Goal: Task Accomplishment & Management: Manage account settings

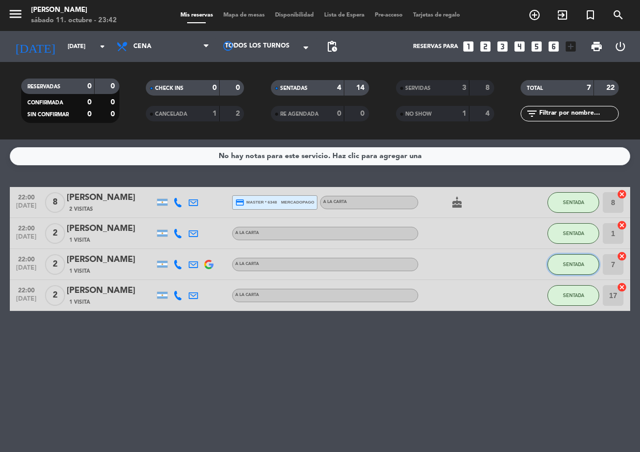
click at [563, 261] on button "SENTADA" at bounding box center [573, 264] width 52 height 21
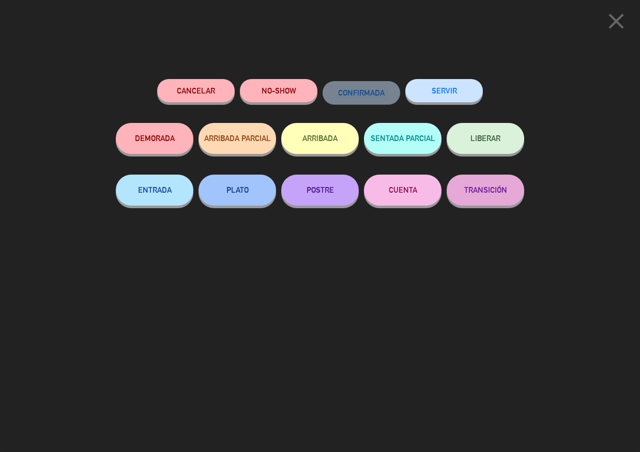
click at [437, 99] on button "SERVIR" at bounding box center [444, 90] width 78 height 23
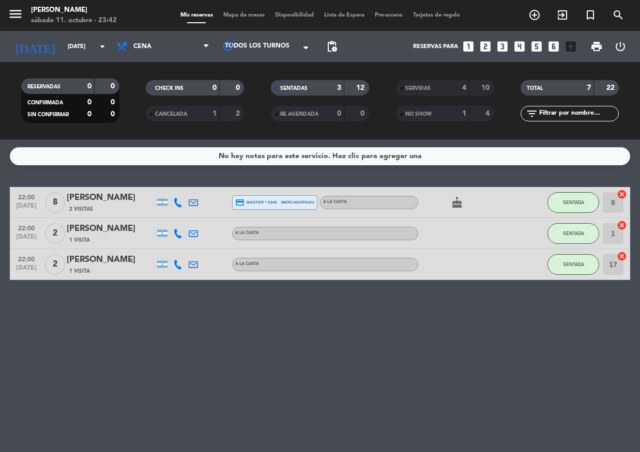
click at [468, 204] on div "cake" at bounding box center [464, 202] width 93 height 31
click at [460, 205] on icon "cake" at bounding box center [457, 202] width 12 height 12
drag, startPoint x: 413, startPoint y: 305, endPoint x: 406, endPoint y: 297, distance: 10.7
click at [412, 304] on div "No hay notas para este servicio. Haz clic para agregar una 22:00 [DATE] 8 [PERS…" at bounding box center [320, 296] width 640 height 313
click at [587, 268] on button "SENTADA" at bounding box center [573, 264] width 52 height 21
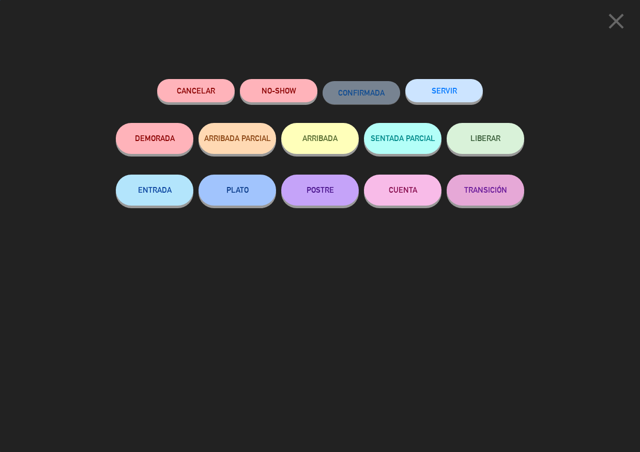
drag, startPoint x: 441, startPoint y: 86, endPoint x: 573, endPoint y: 158, distance: 150.4
click at [440, 87] on button "SERVIR" at bounding box center [444, 90] width 78 height 23
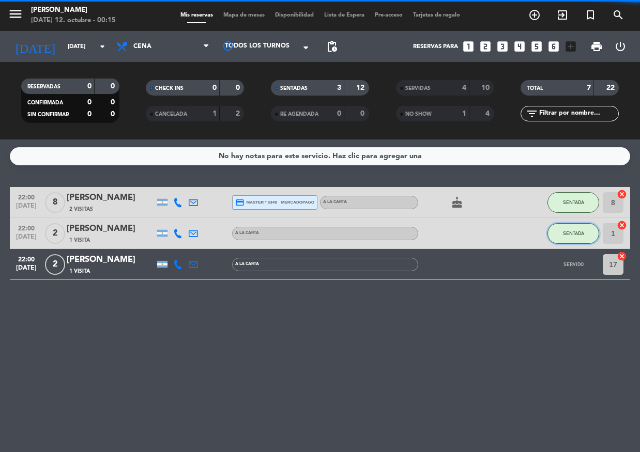
click at [577, 228] on button "SENTADA" at bounding box center [573, 233] width 52 height 21
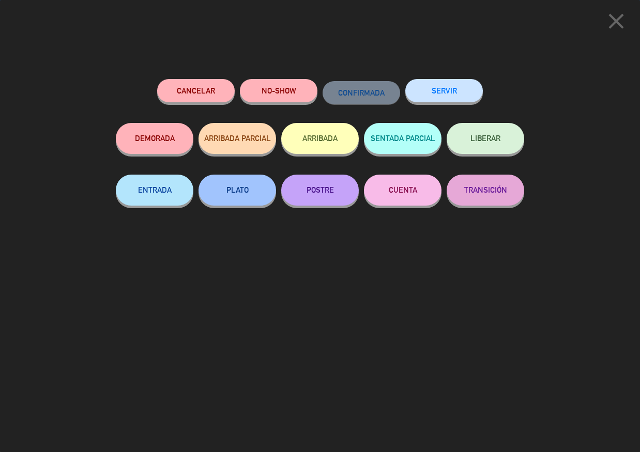
click at [462, 93] on button "SERVIR" at bounding box center [444, 90] width 78 height 23
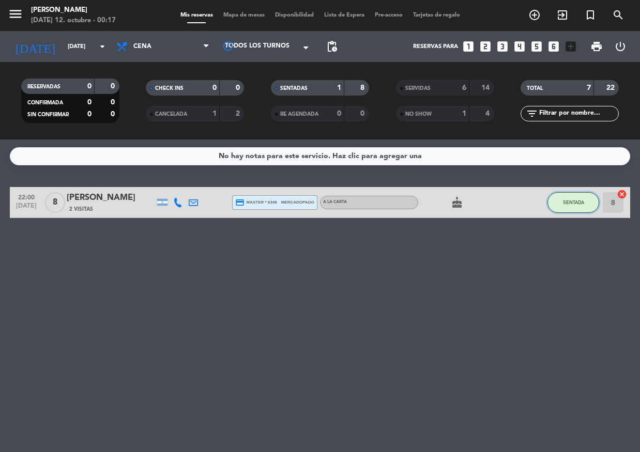
click at [551, 202] on button "SENTADA" at bounding box center [573, 202] width 52 height 21
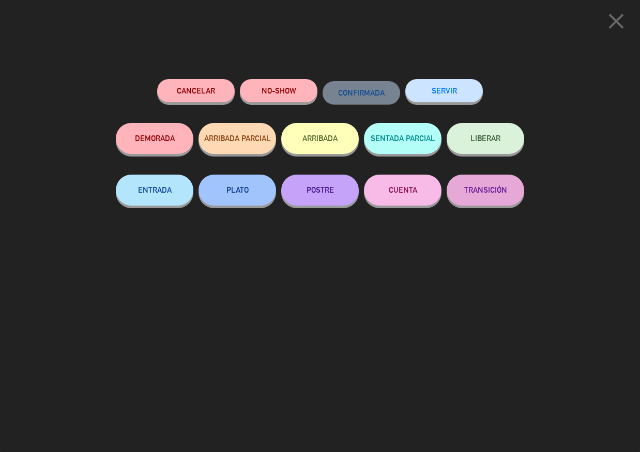
click at [463, 92] on button "SERVIR" at bounding box center [444, 90] width 78 height 23
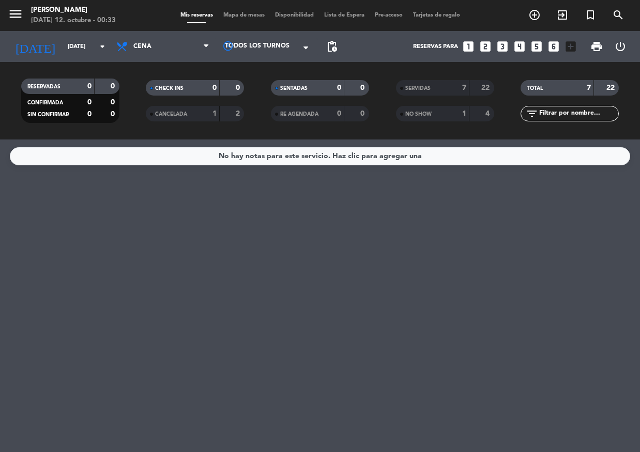
click at [249, 75] on div "CHECK INS 0 0 CANCELADA 1 2" at bounding box center [195, 100] width 125 height 57
